Goal: Find specific page/section: Find specific page/section

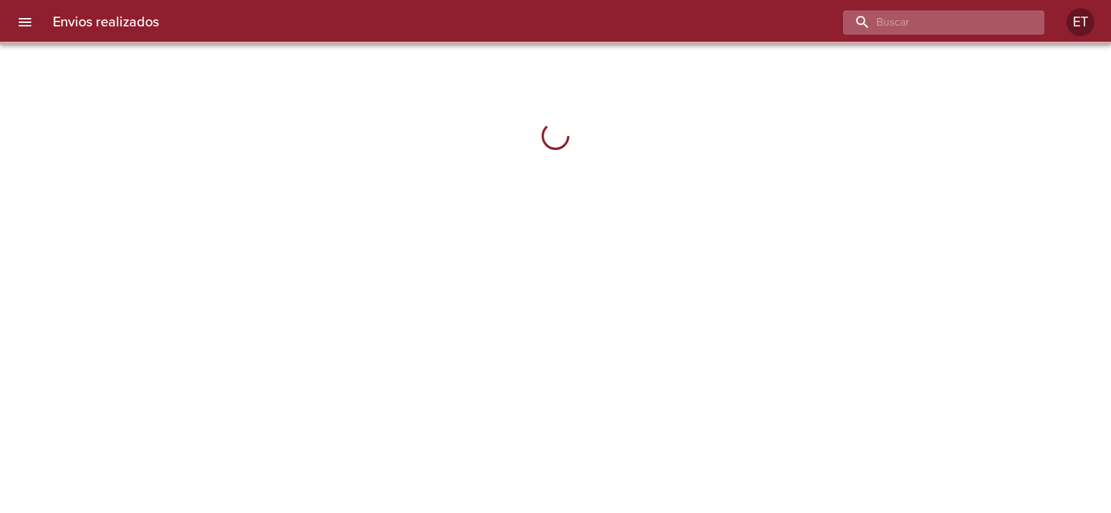
click at [995, 15] on input "buscar" at bounding box center [932, 22] width 178 height 24
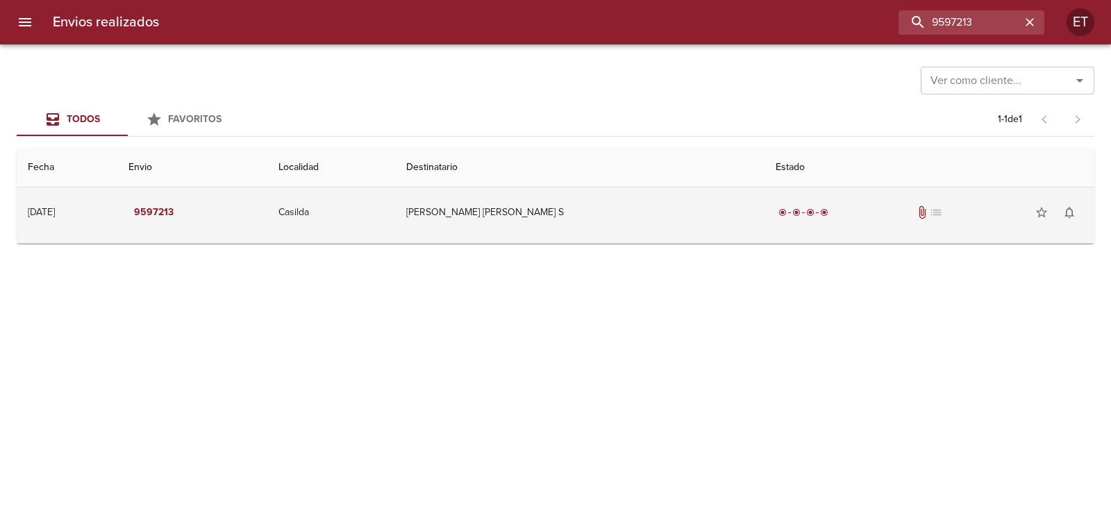
click at [707, 211] on td "[PERSON_NAME] [PERSON_NAME] S" at bounding box center [579, 212] width 369 height 50
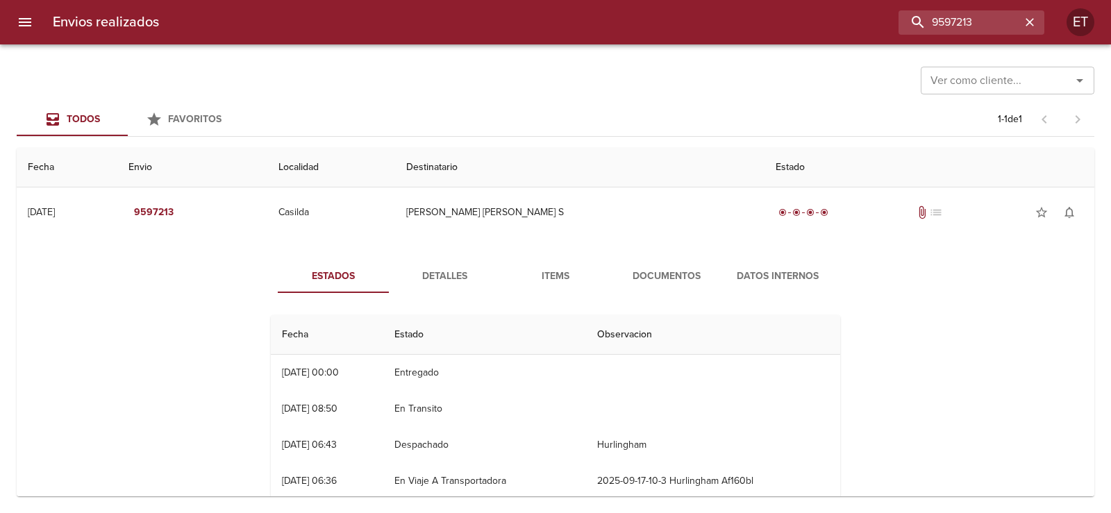
click at [462, 273] on span "Detalles" at bounding box center [444, 276] width 94 height 17
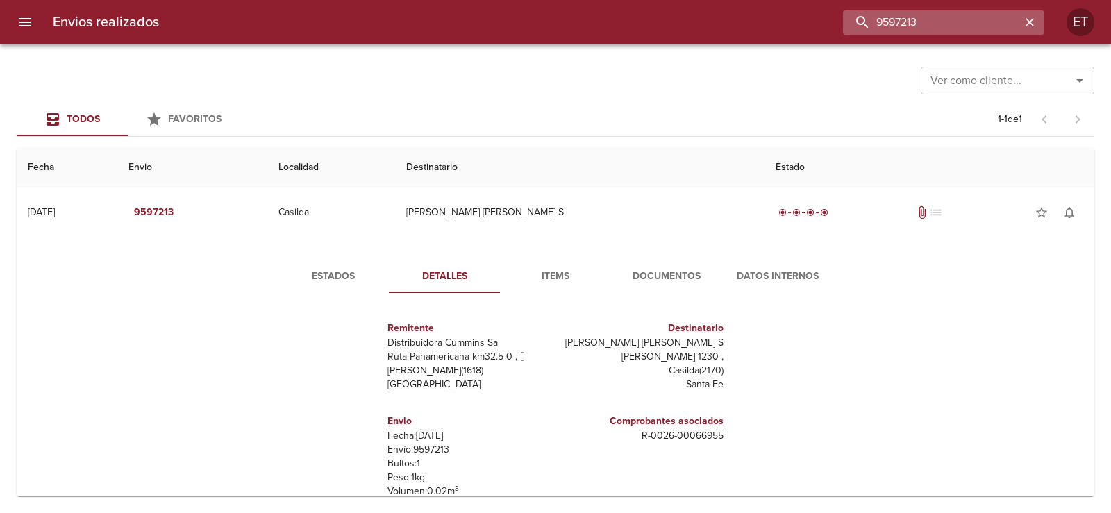
click at [979, 17] on input "9597213" at bounding box center [932, 22] width 178 height 24
type input "9620672"
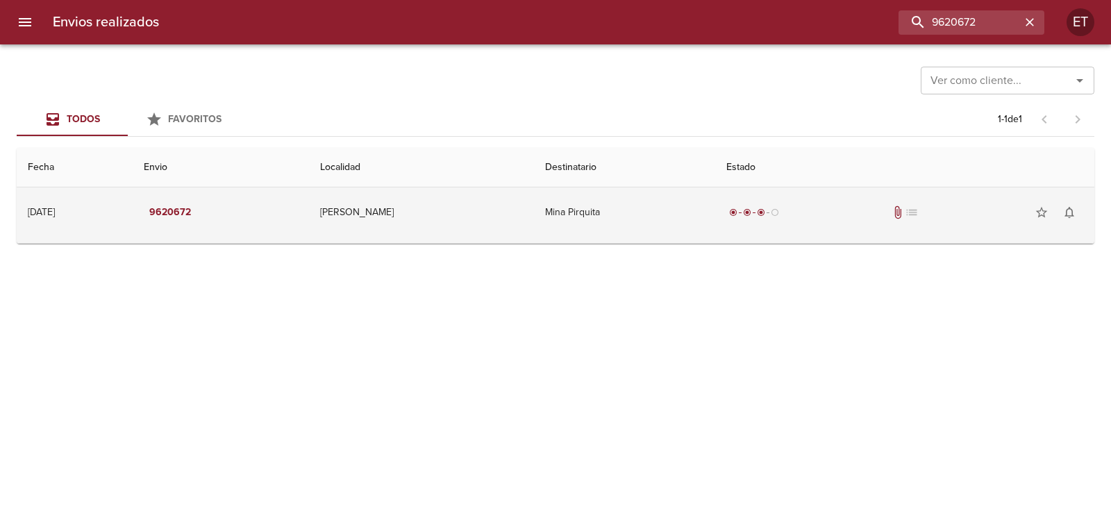
click at [617, 199] on td "Mina Pirquita" at bounding box center [624, 212] width 181 height 50
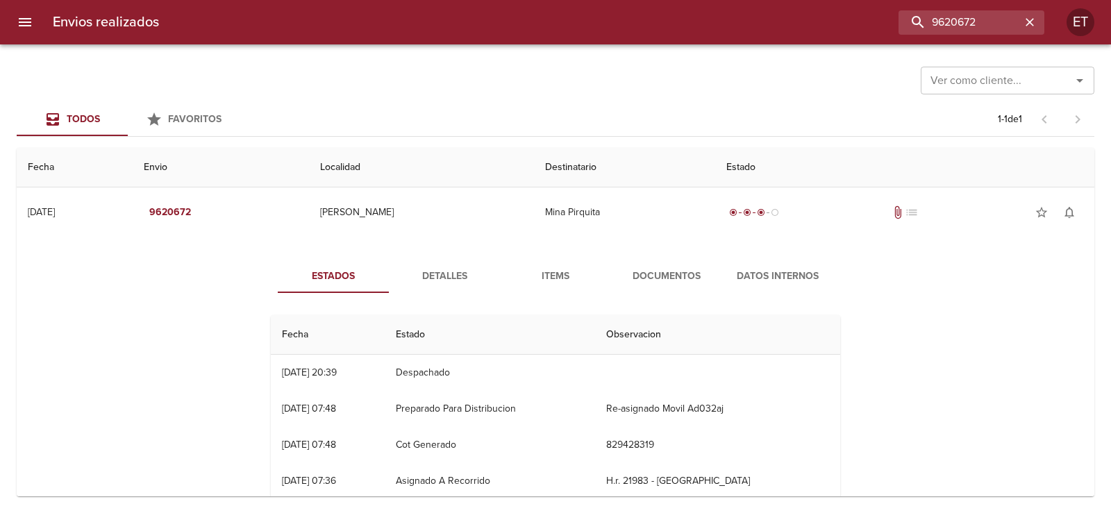
click at [666, 284] on span "Documentos" at bounding box center [666, 276] width 94 height 17
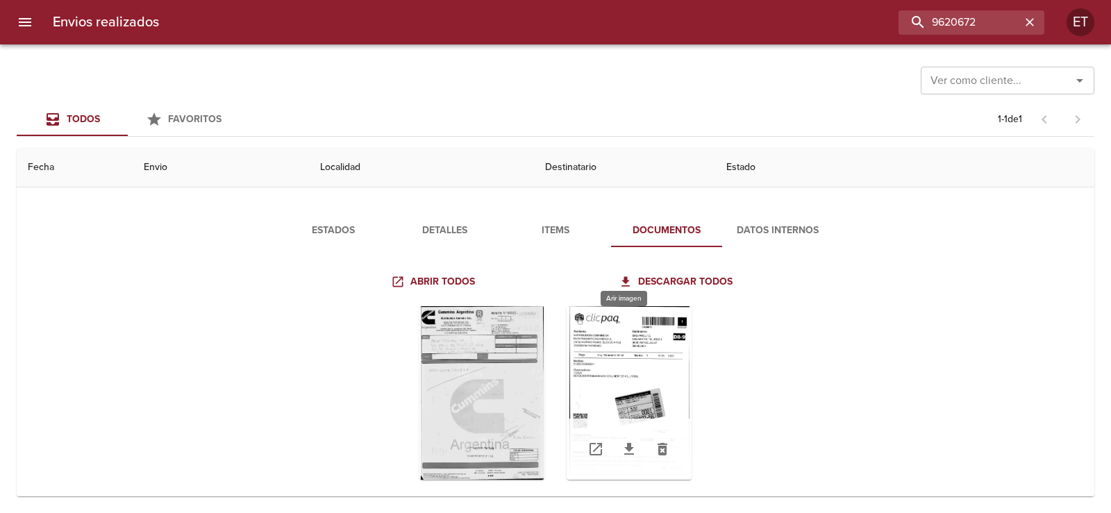
scroll to position [69, 0]
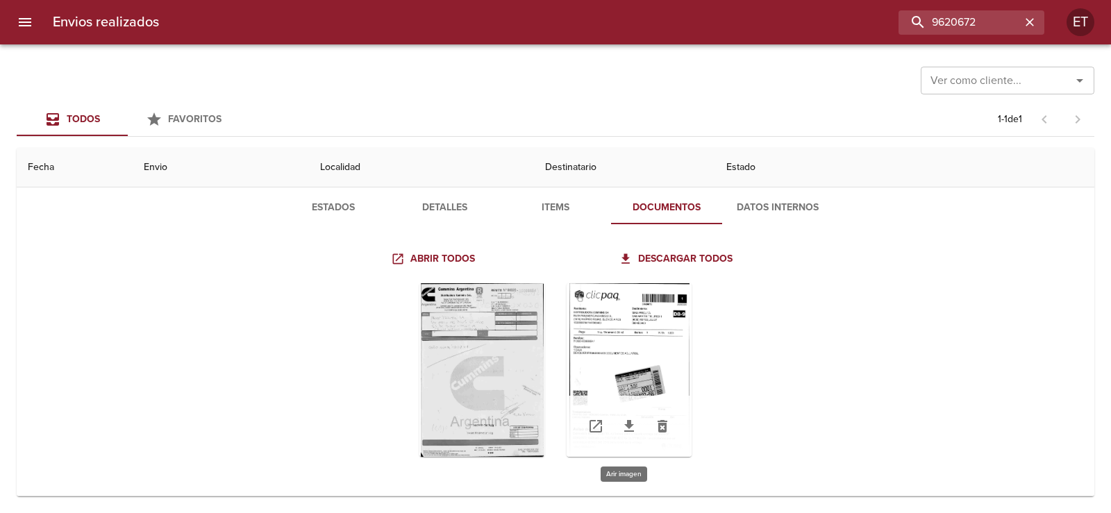
click at [598, 358] on div "Tabla de envíos del cliente" at bounding box center [628, 370] width 125 height 174
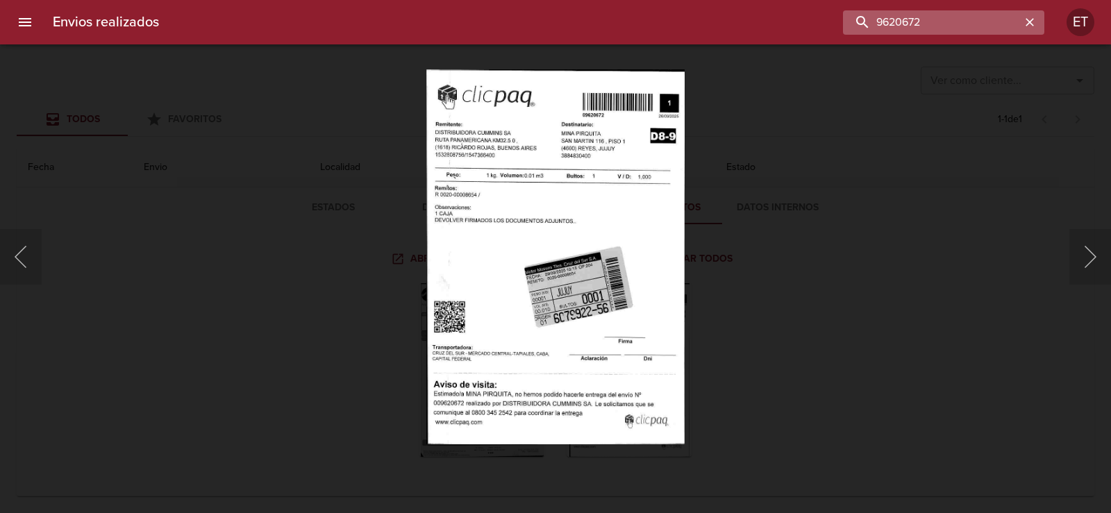
click at [954, 20] on input "9620672" at bounding box center [932, 22] width 178 height 24
